Goal: Task Accomplishment & Management: Use online tool/utility

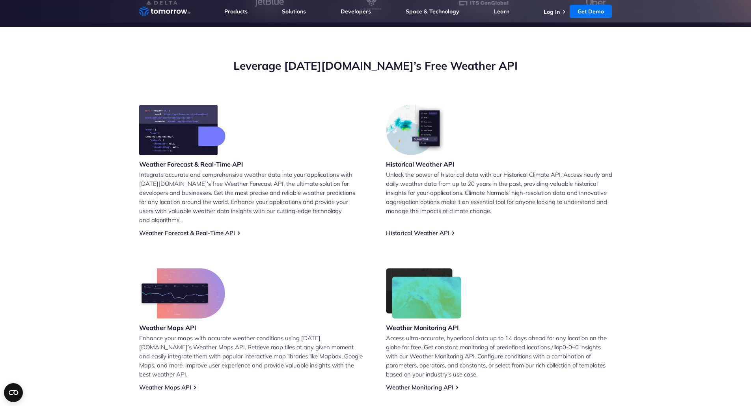
scroll to position [276, 0]
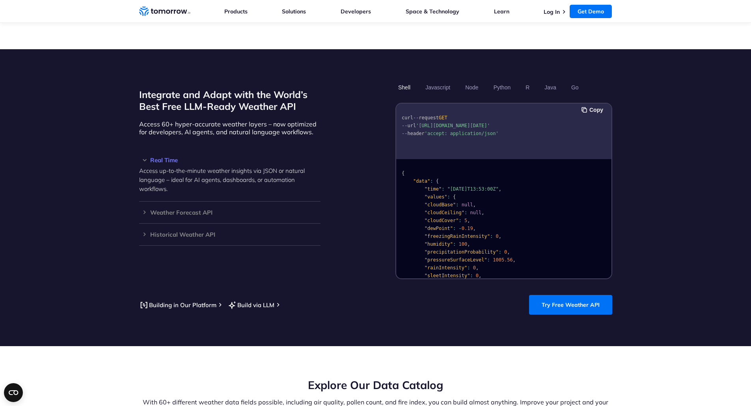
scroll to position [670, 0]
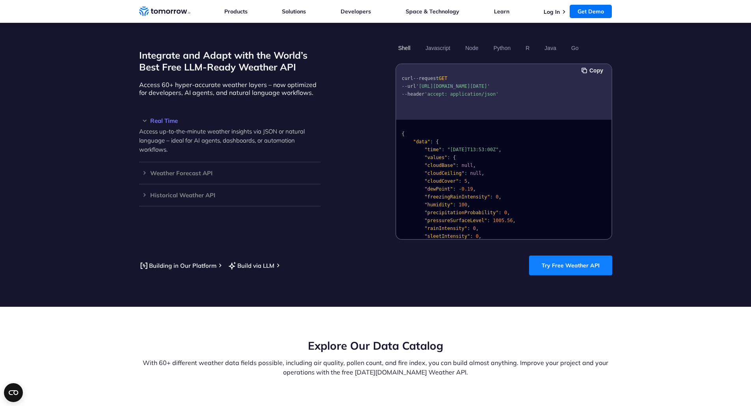
click at [547, 257] on link "Try Free Weather API" at bounding box center [570, 266] width 83 height 20
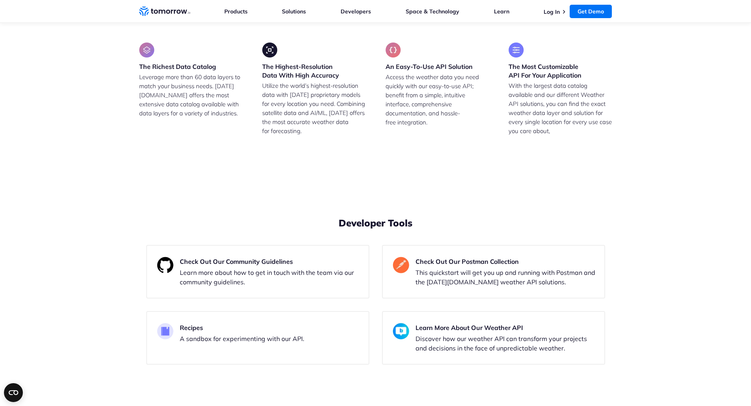
scroll to position [1577, 0]
